Goal: Transaction & Acquisition: Download file/media

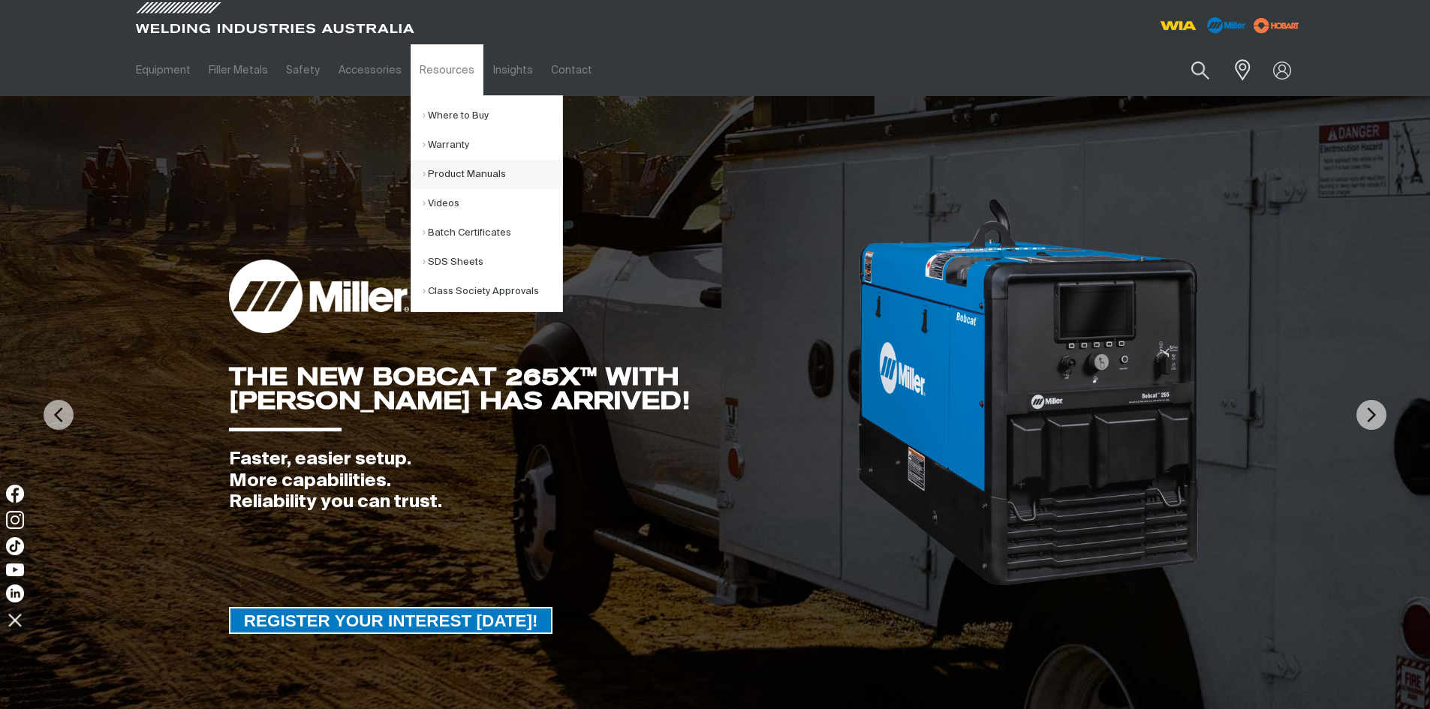
click at [457, 173] on link "Product Manuals" at bounding box center [493, 174] width 140 height 29
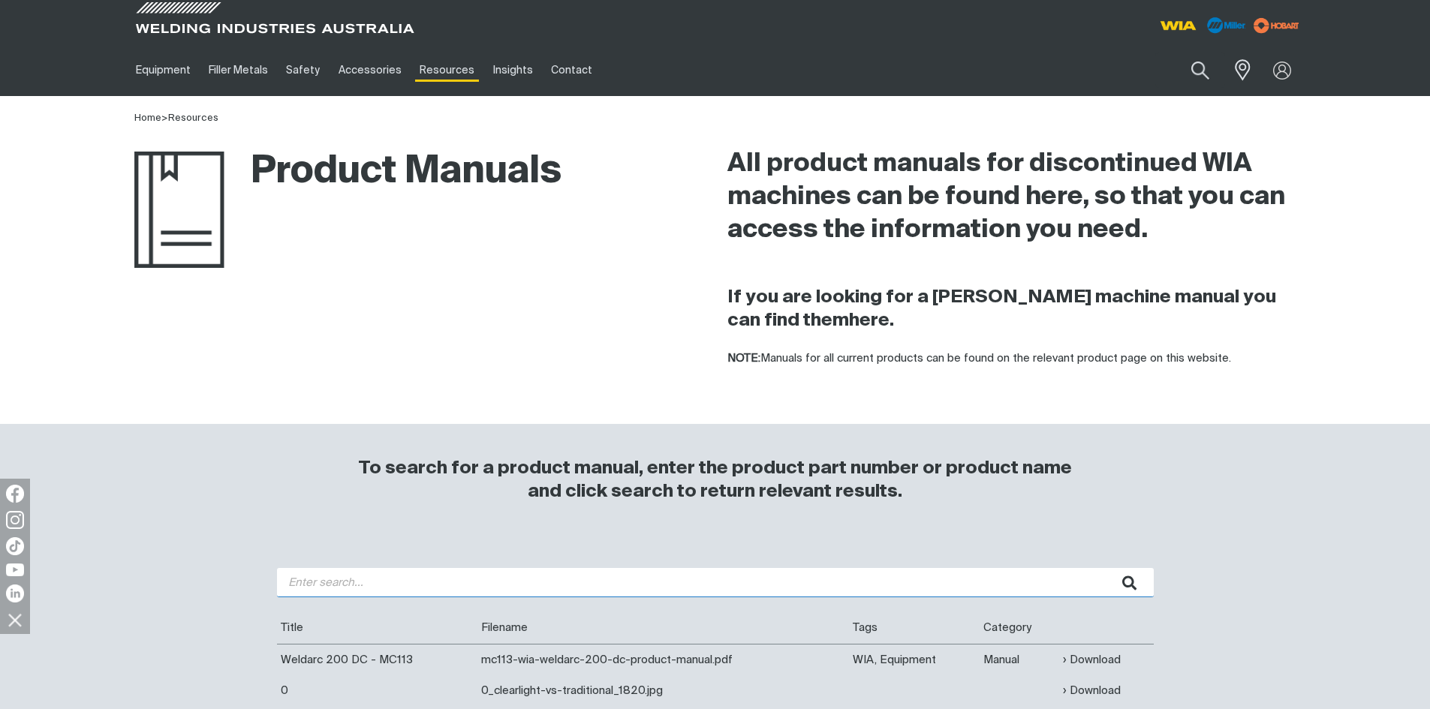
click at [399, 582] on input "search" at bounding box center [715, 582] width 877 height 29
type input "w65"
click at [1106, 568] on button "submit" at bounding box center [1129, 582] width 47 height 29
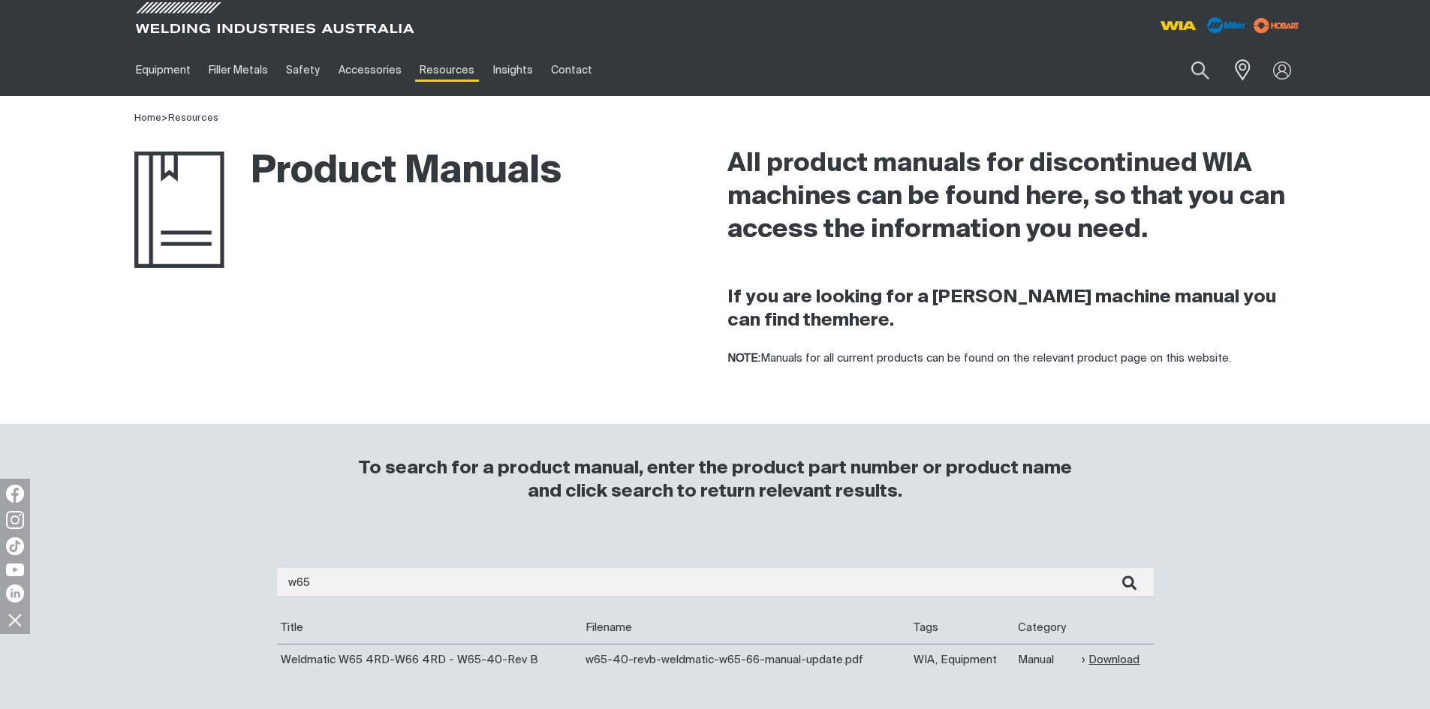
click at [1119, 660] on link "Download" at bounding box center [1110, 659] width 58 height 17
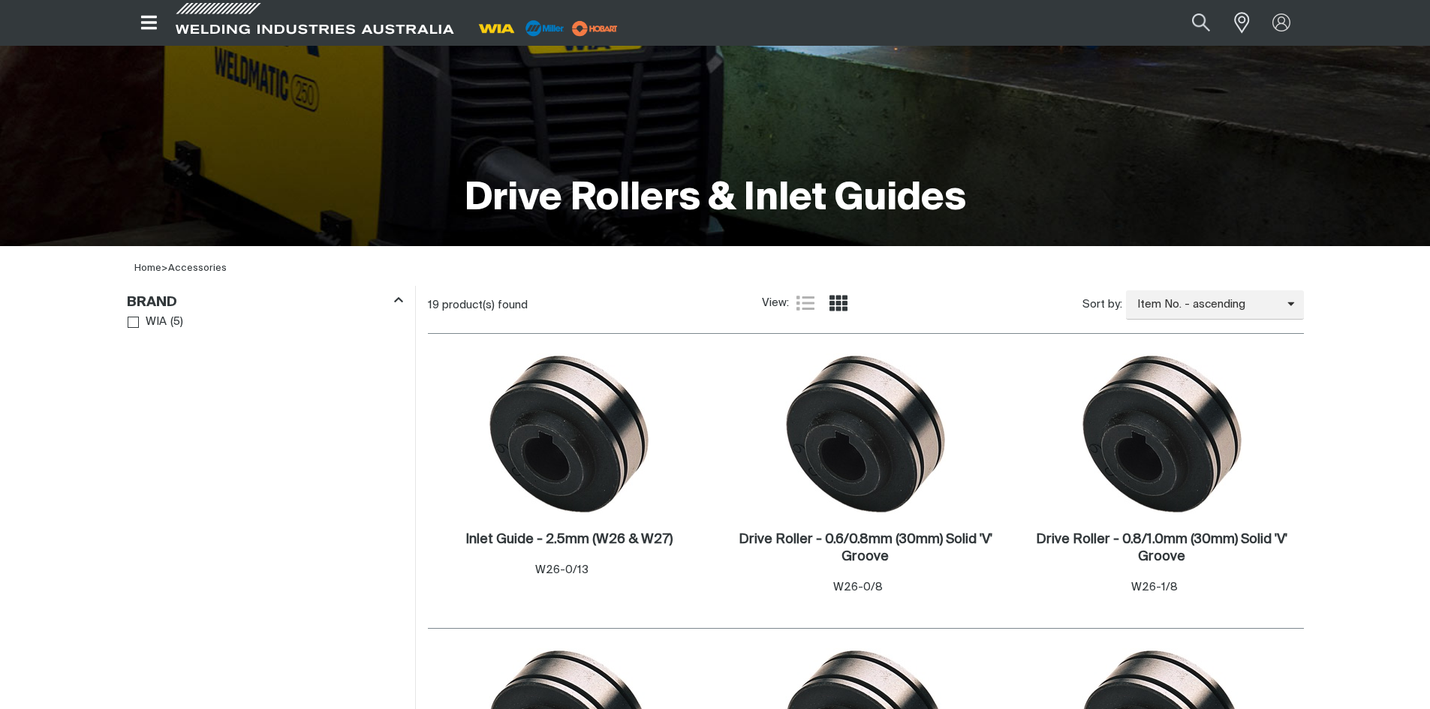
scroll to position [231, 0]
